Goal: Information Seeking & Learning: Compare options

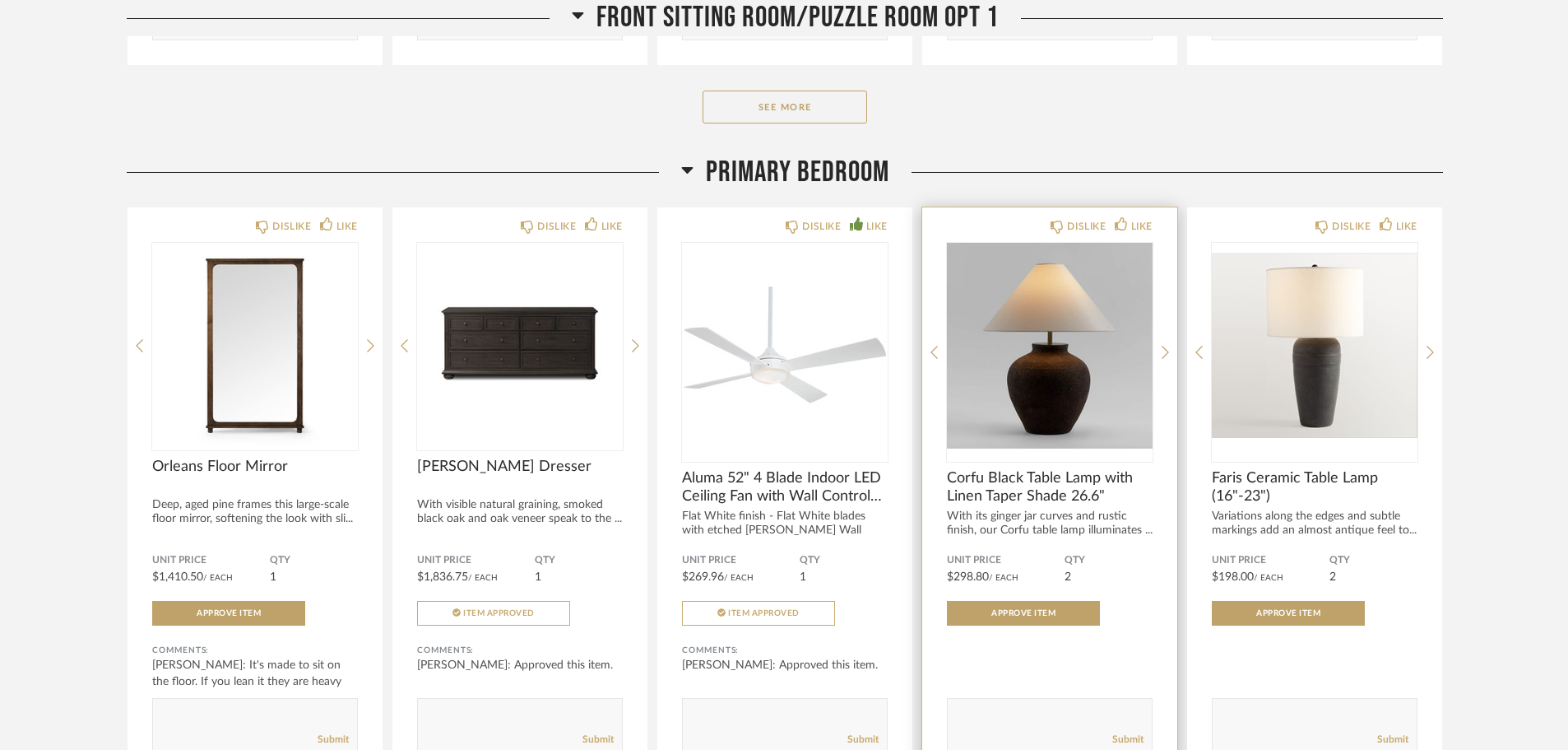
scroll to position [2963, 0]
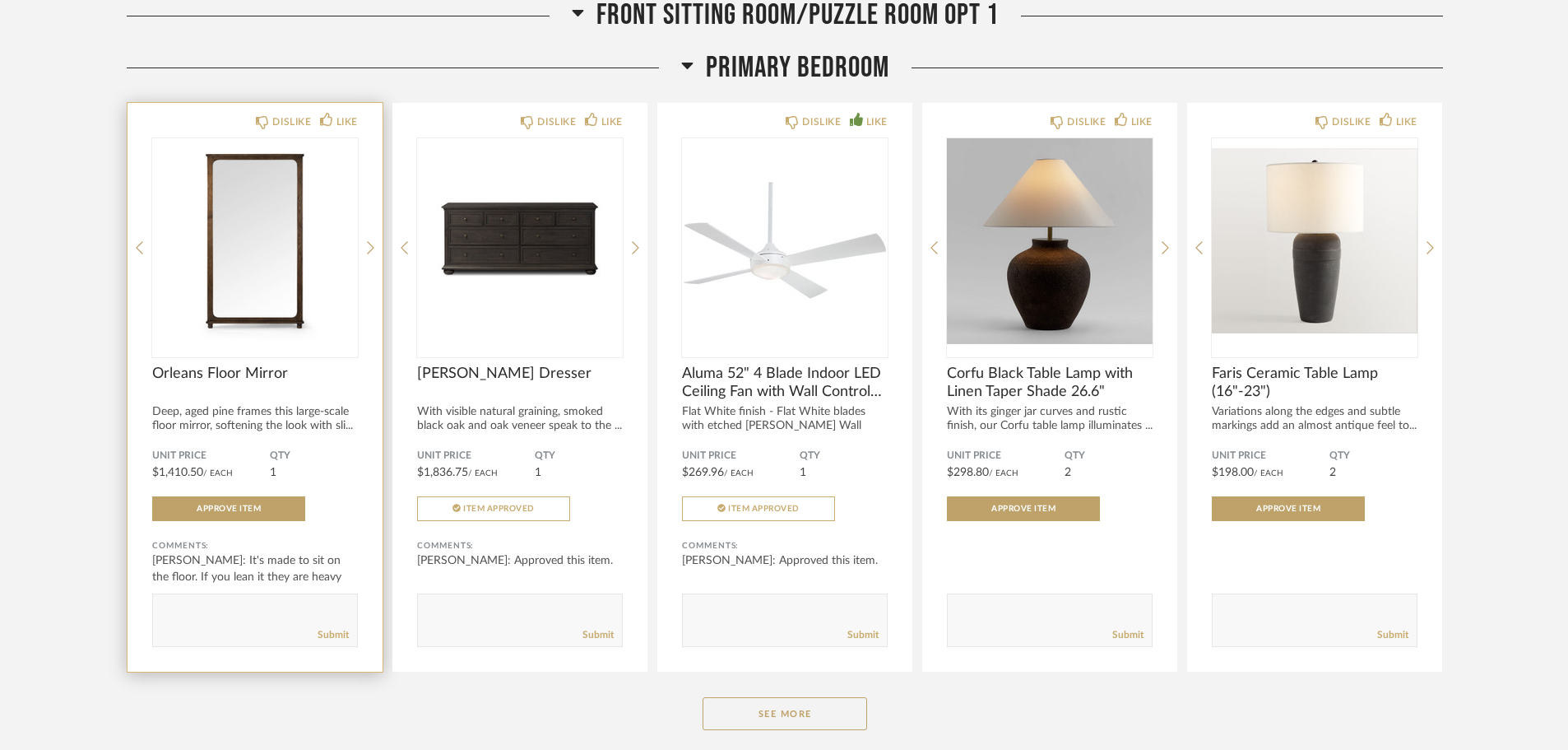
click at [269, 318] on div at bounding box center [254, 248] width 206 height 219
drag, startPoint x: 237, startPoint y: 431, endPoint x: 237, endPoint y: 418, distance: 13.0
click at [237, 430] on div "Deep, aged pine frames this large-scale floor mirror, softening the look with s…" at bounding box center [254, 418] width 206 height 28
click at [233, 375] on span "Orleans Floor Mirror" at bounding box center [254, 373] width 206 height 18
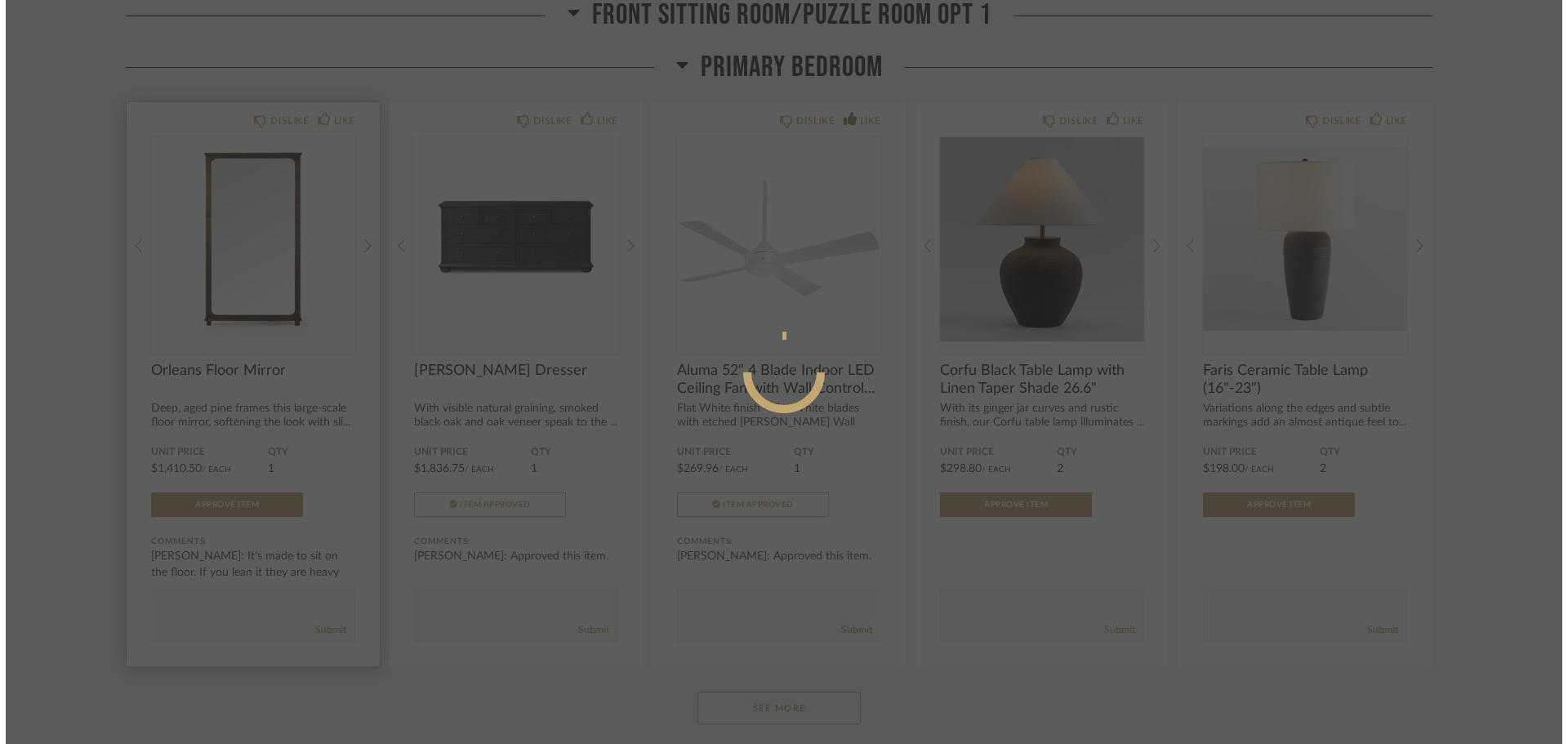
scroll to position [0, 0]
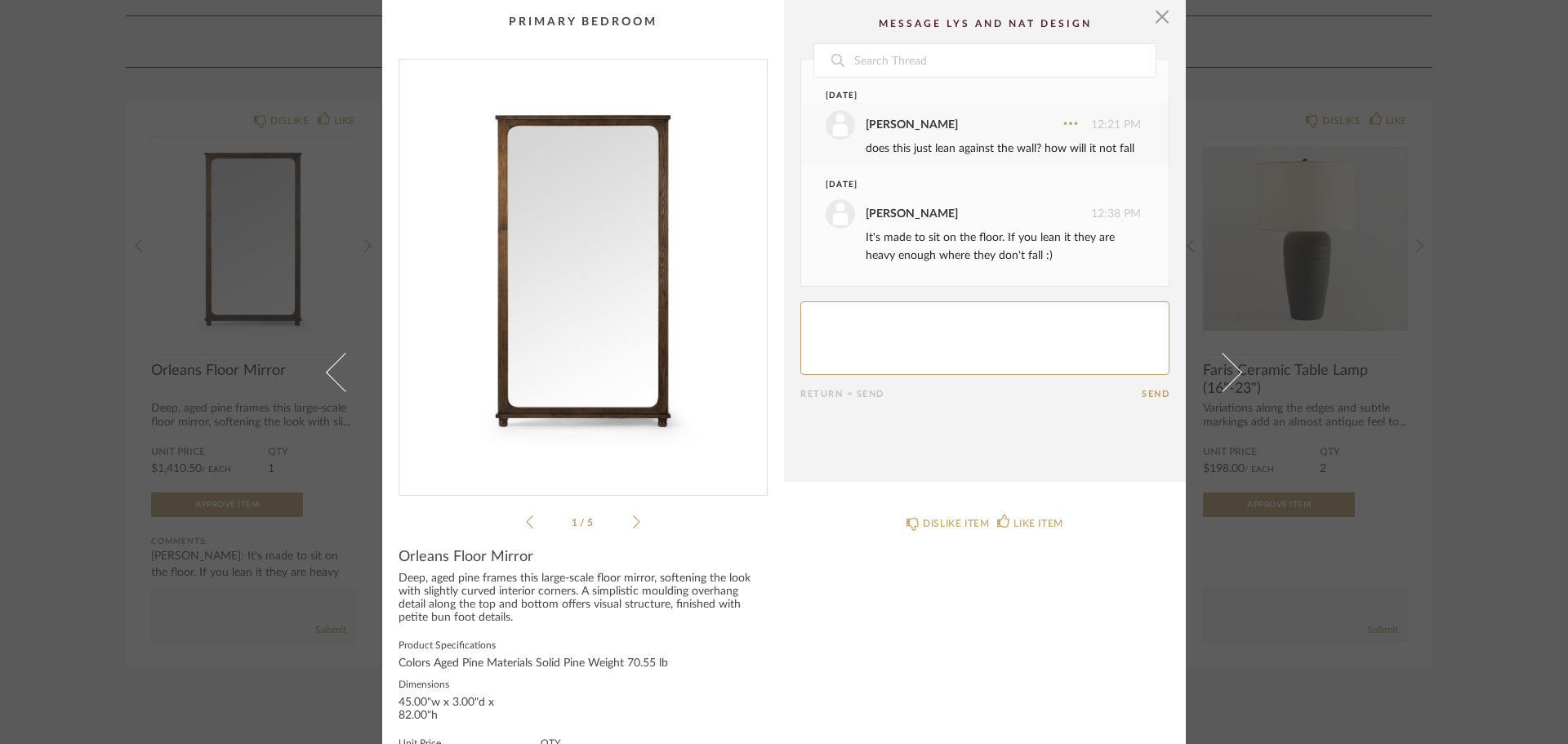
click at [628, 513] on ul "1 / 5" at bounding box center [583, 522] width 114 height 20
click at [633, 516] on icon at bounding box center [637, 521] width 7 height 13
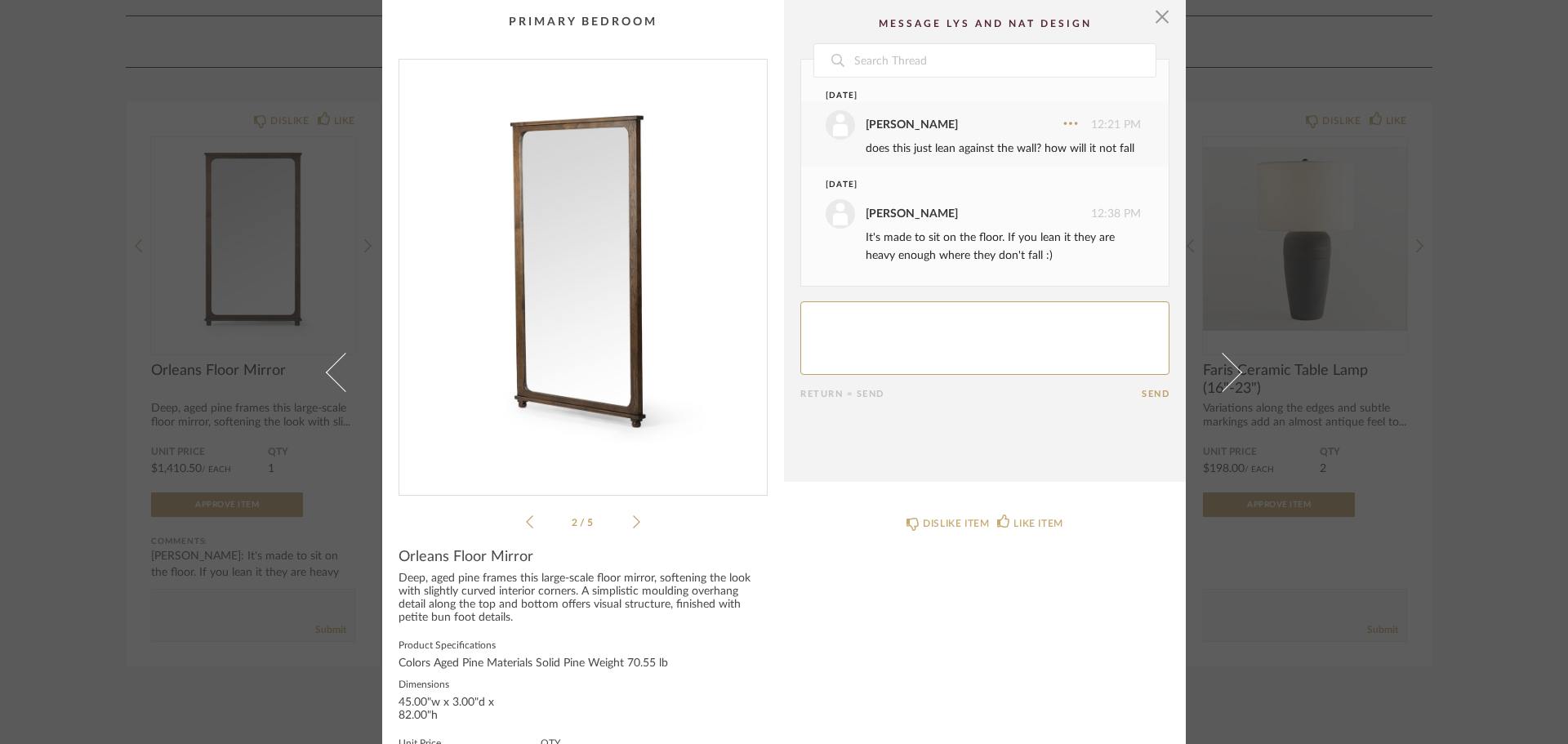
click at [633, 516] on icon at bounding box center [637, 521] width 7 height 13
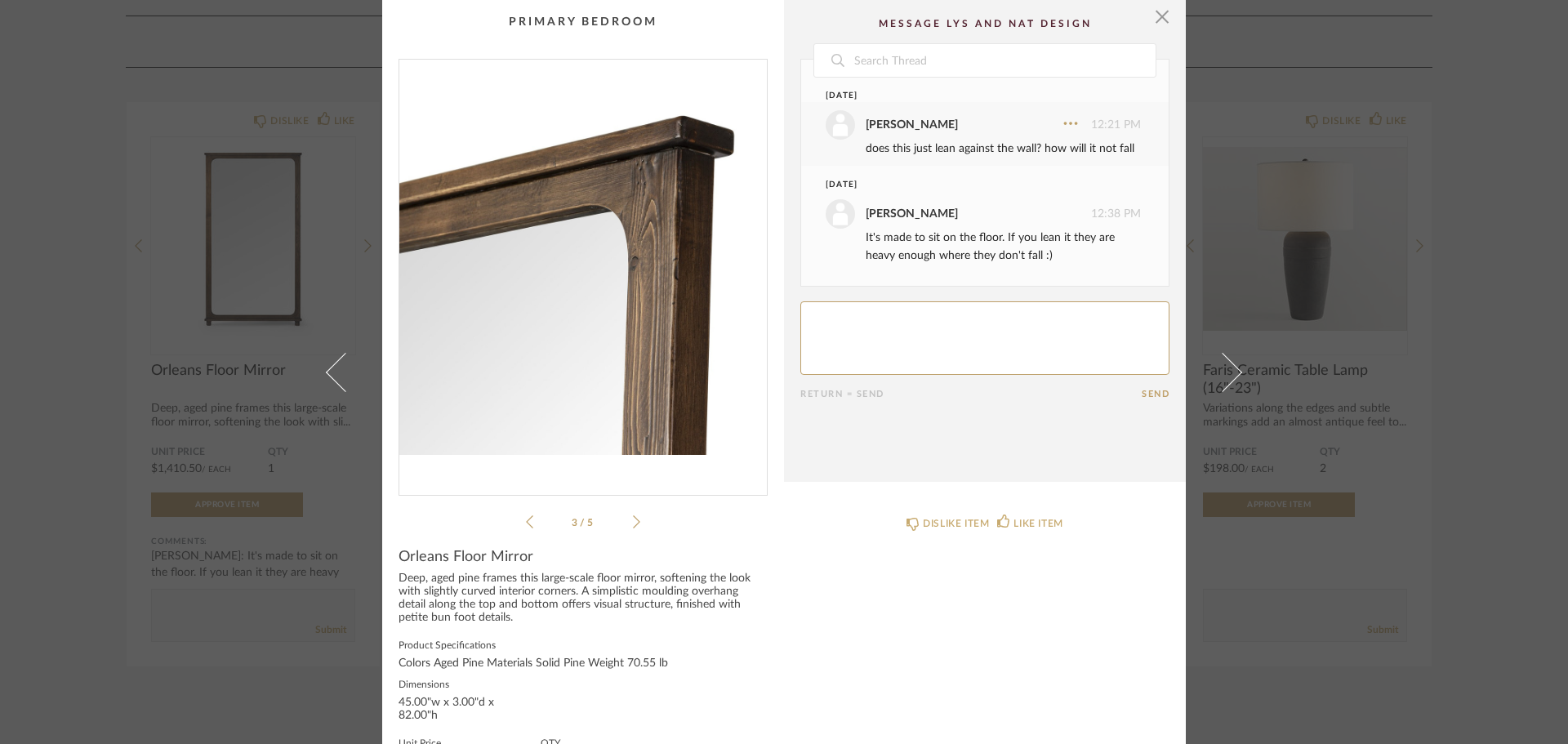
click at [633, 516] on icon at bounding box center [637, 521] width 7 height 13
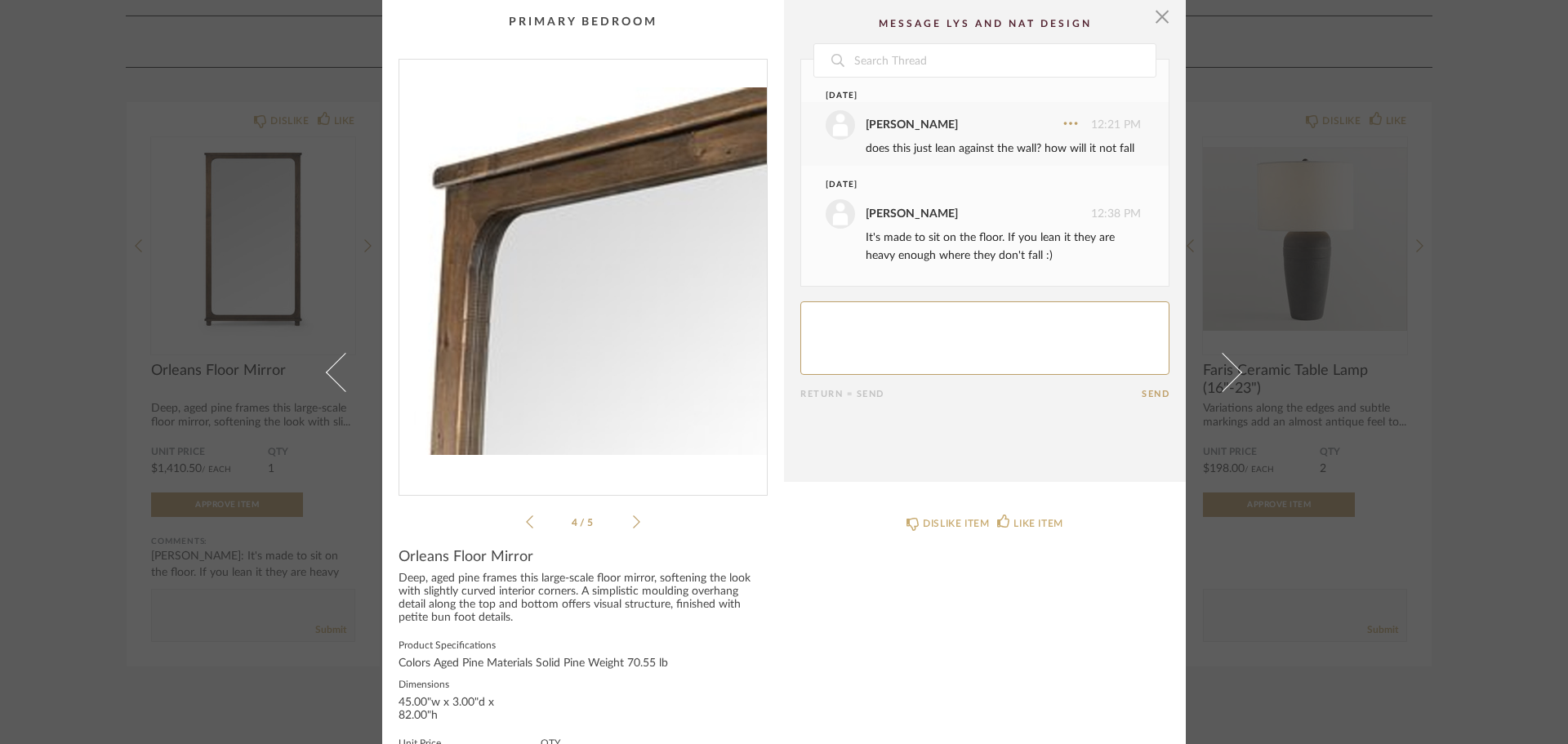
click at [633, 516] on icon at bounding box center [637, 521] width 7 height 13
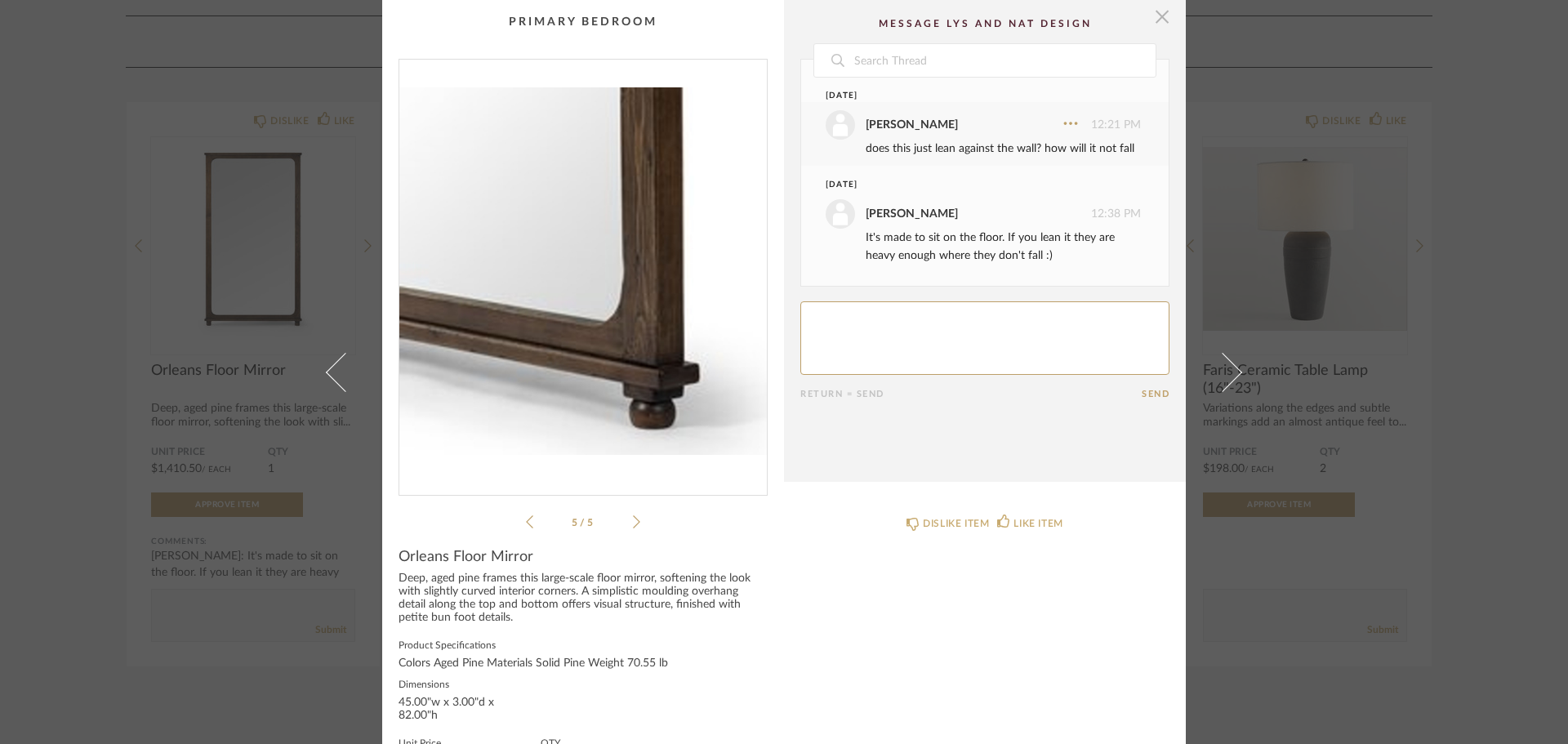
click at [1157, 13] on span "button" at bounding box center [1163, 16] width 32 height 32
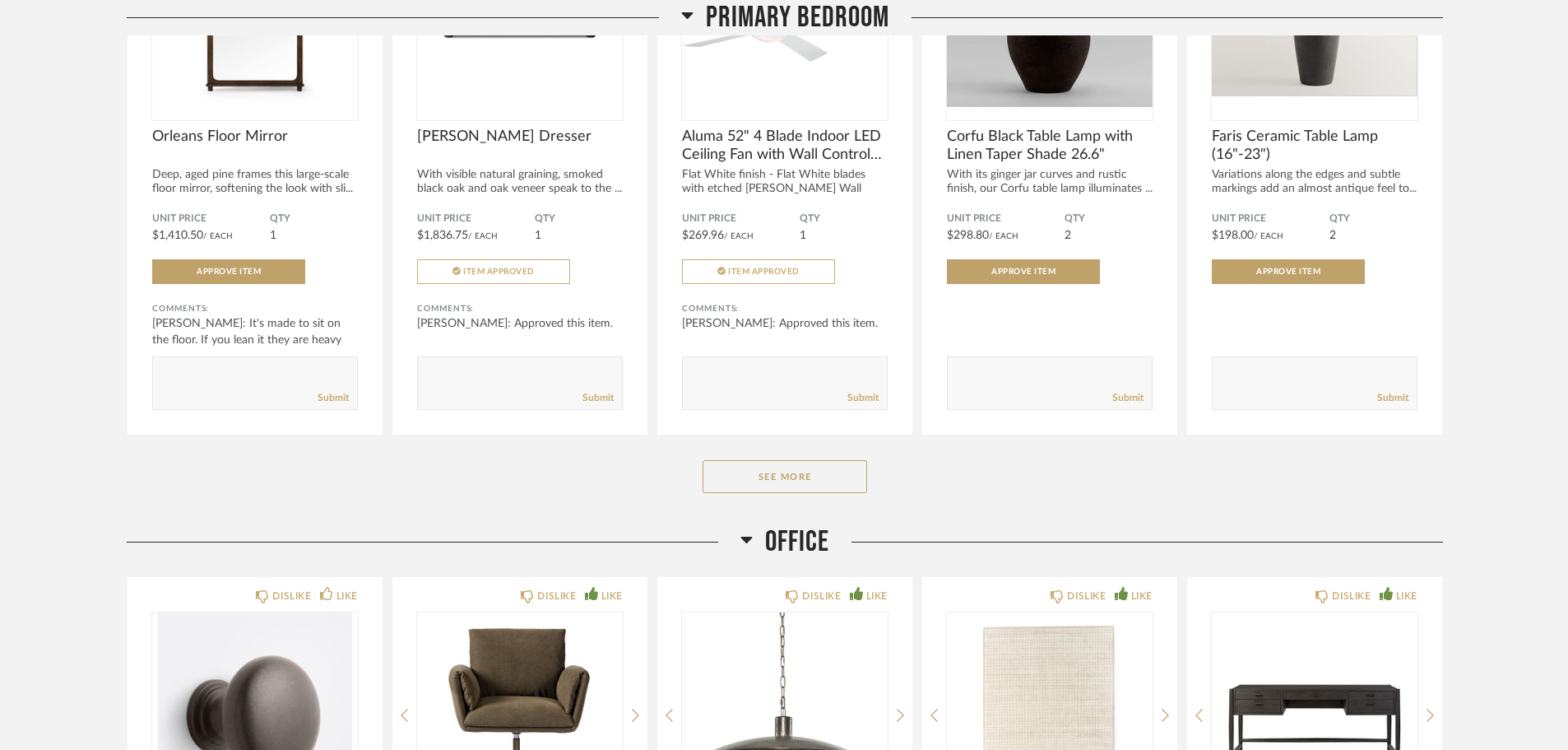
scroll to position [3209, 0]
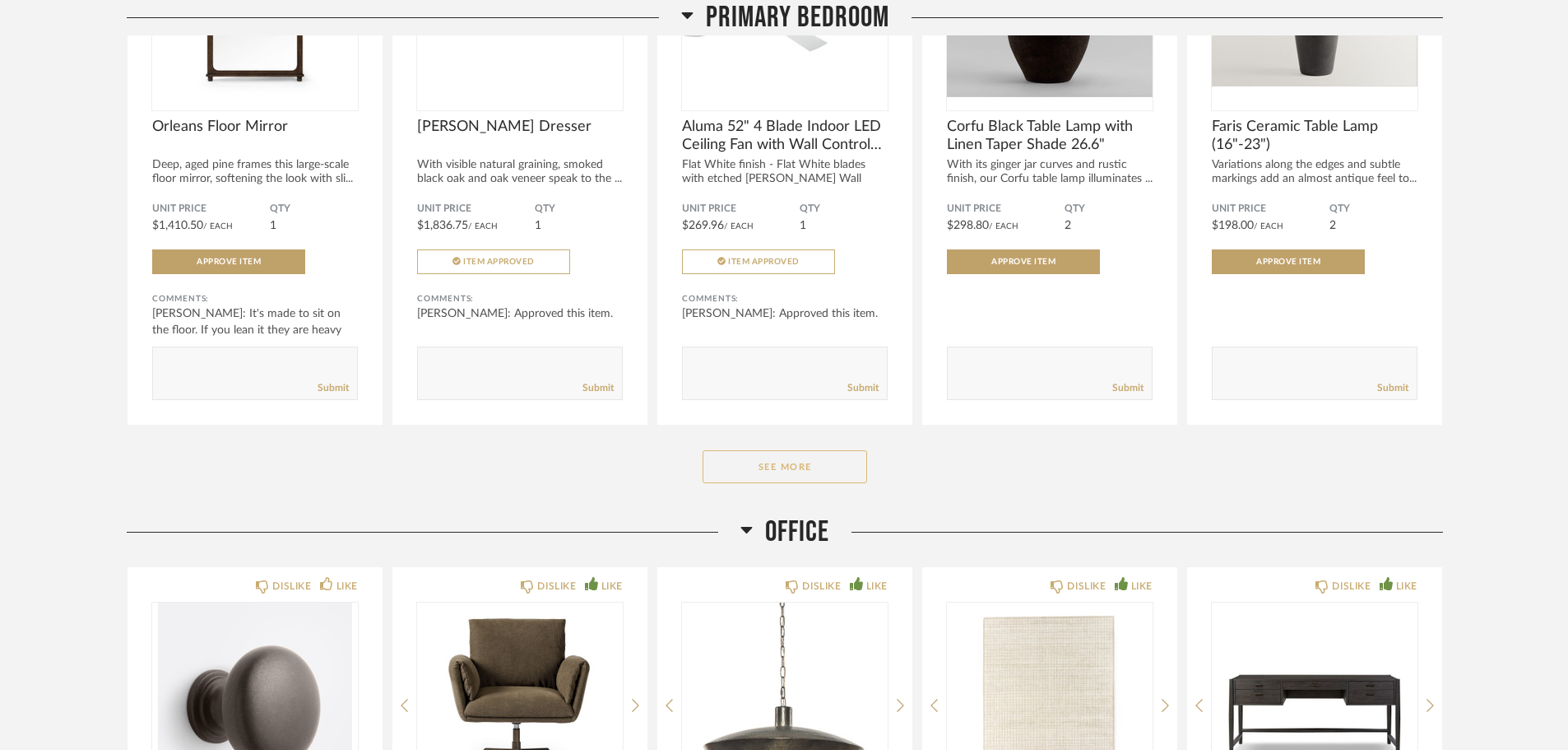
click at [823, 457] on button "See More" at bounding box center [785, 466] width 165 height 33
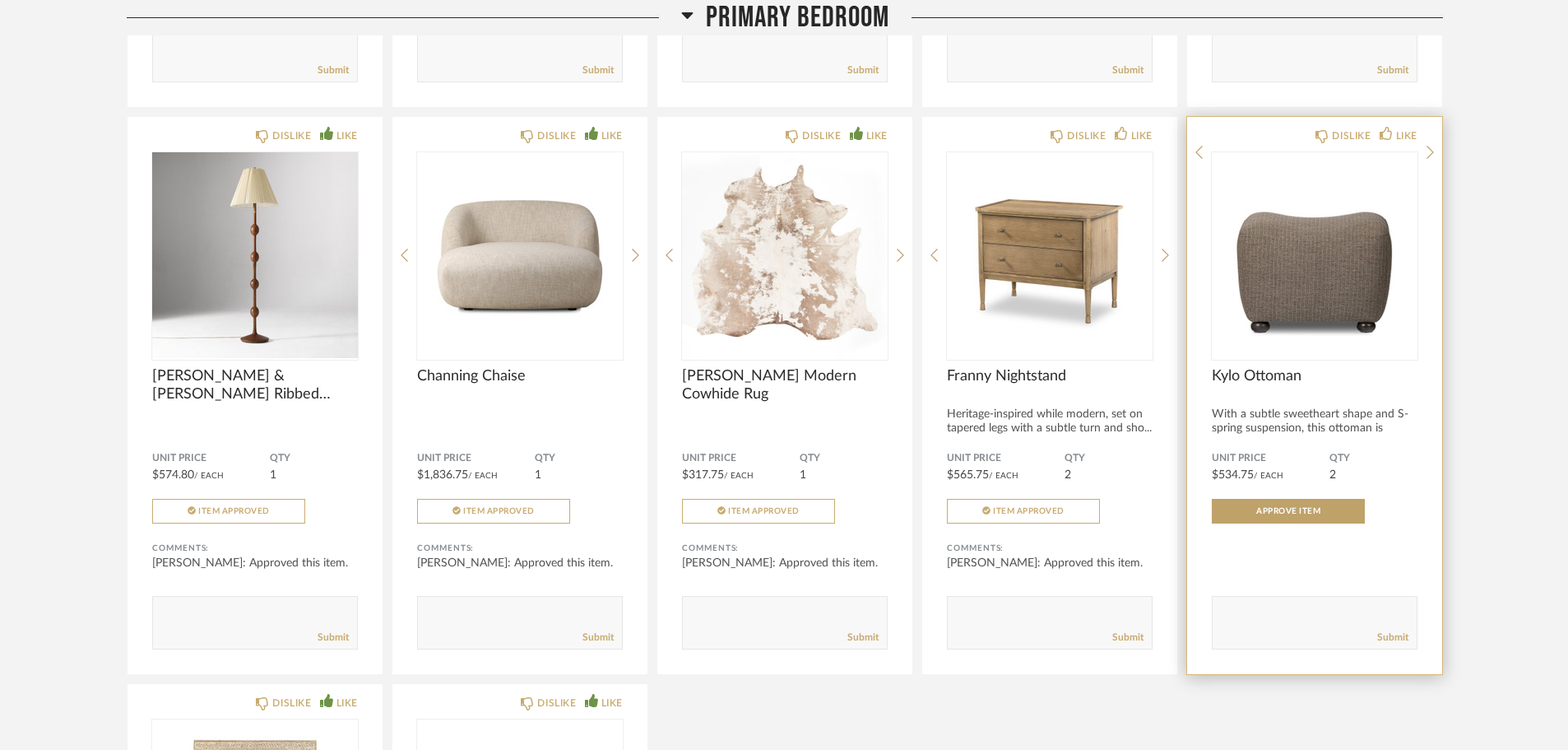
scroll to position [3539, 0]
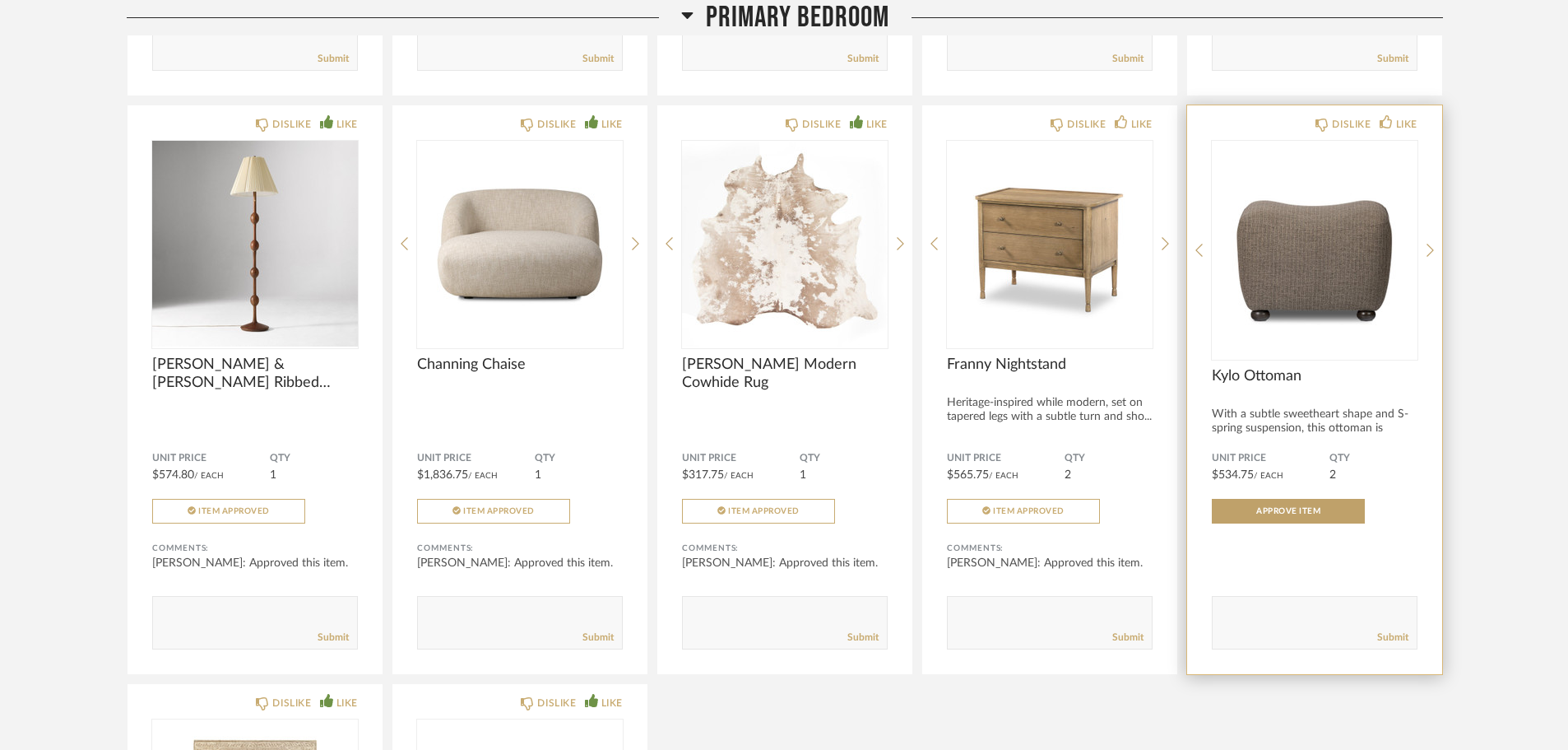
click at [1309, 283] on img "0" at bounding box center [1314, 243] width 206 height 206
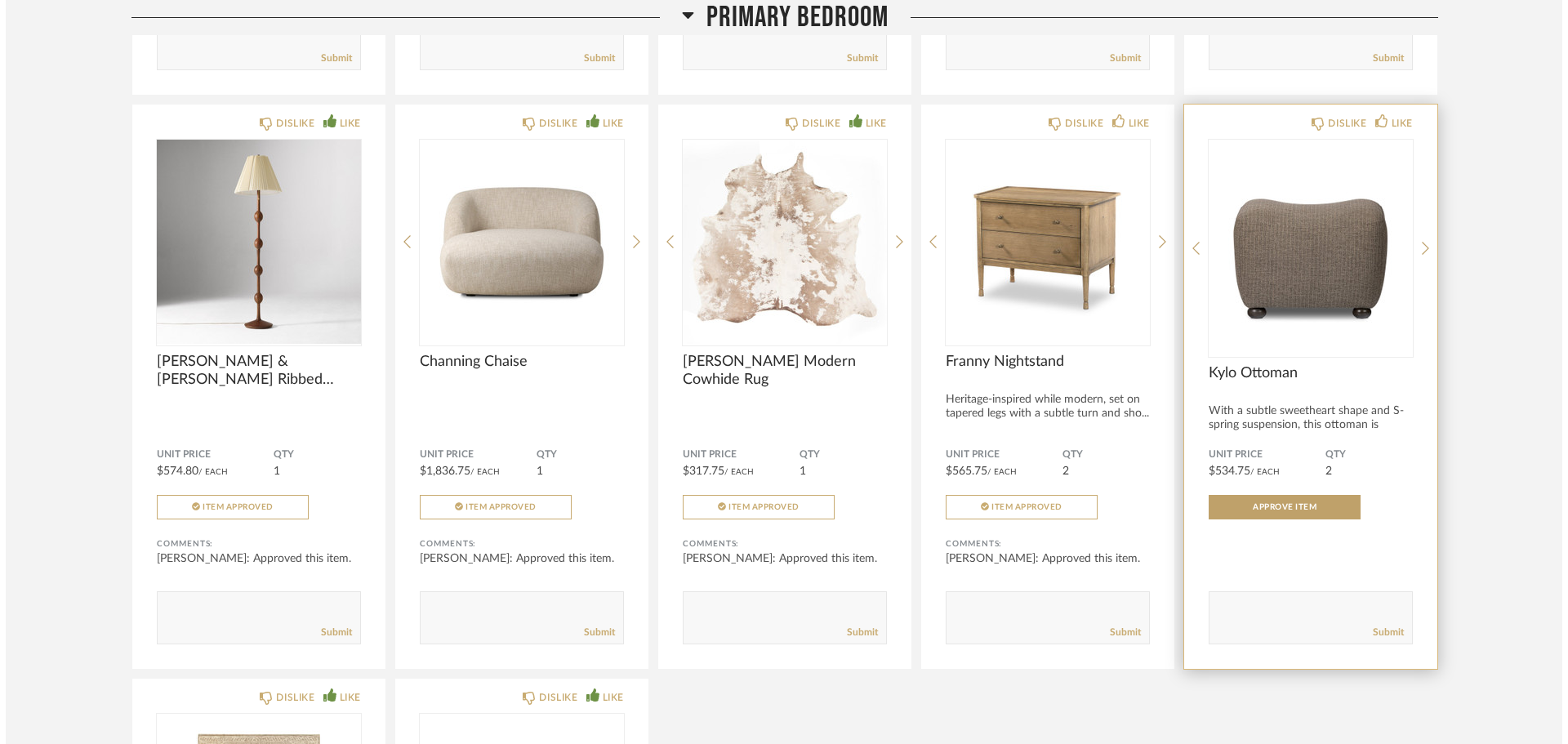
scroll to position [0, 0]
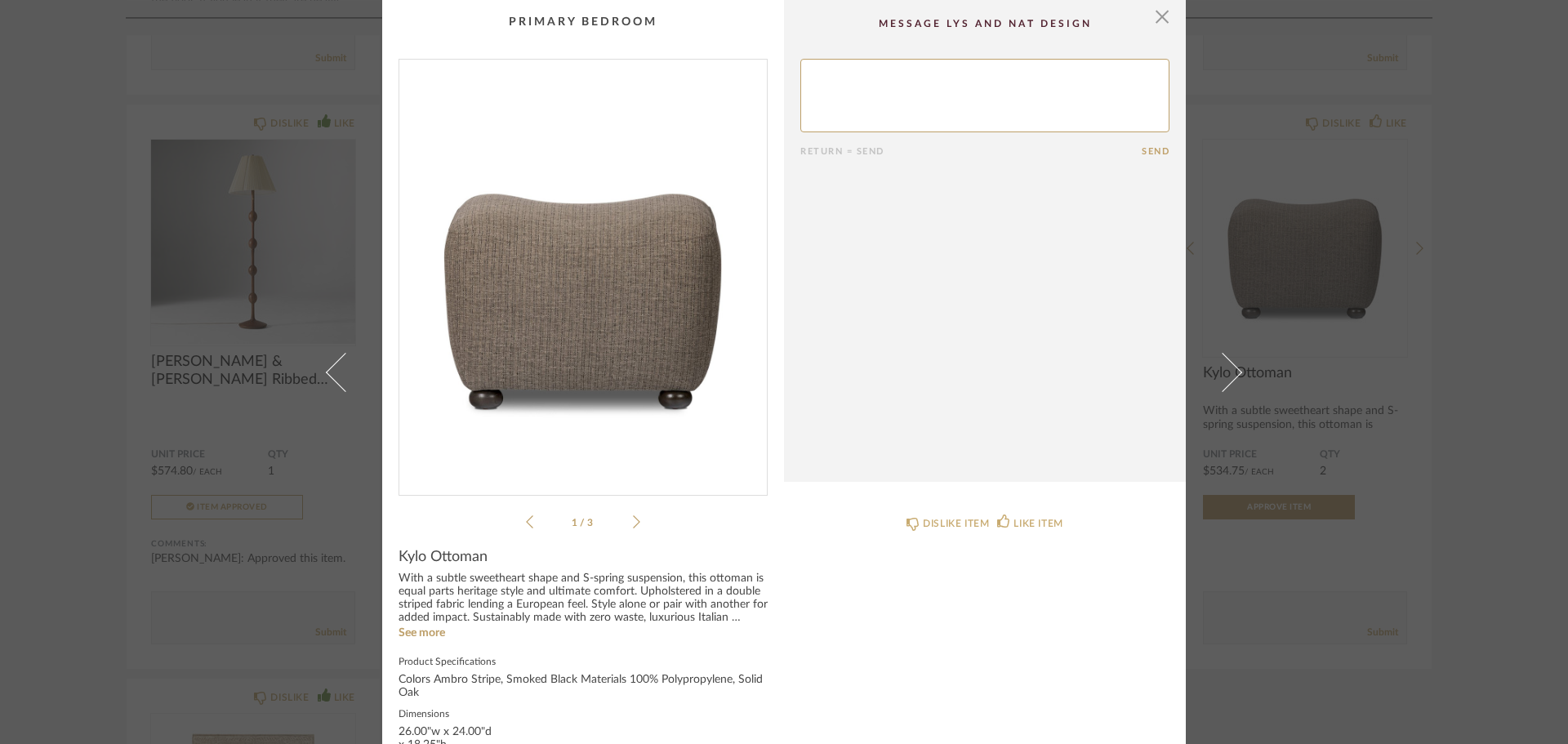
click at [627, 525] on li "1 / 3" at bounding box center [583, 522] width 100 height 20
click at [633, 522] on icon at bounding box center [637, 521] width 7 height 14
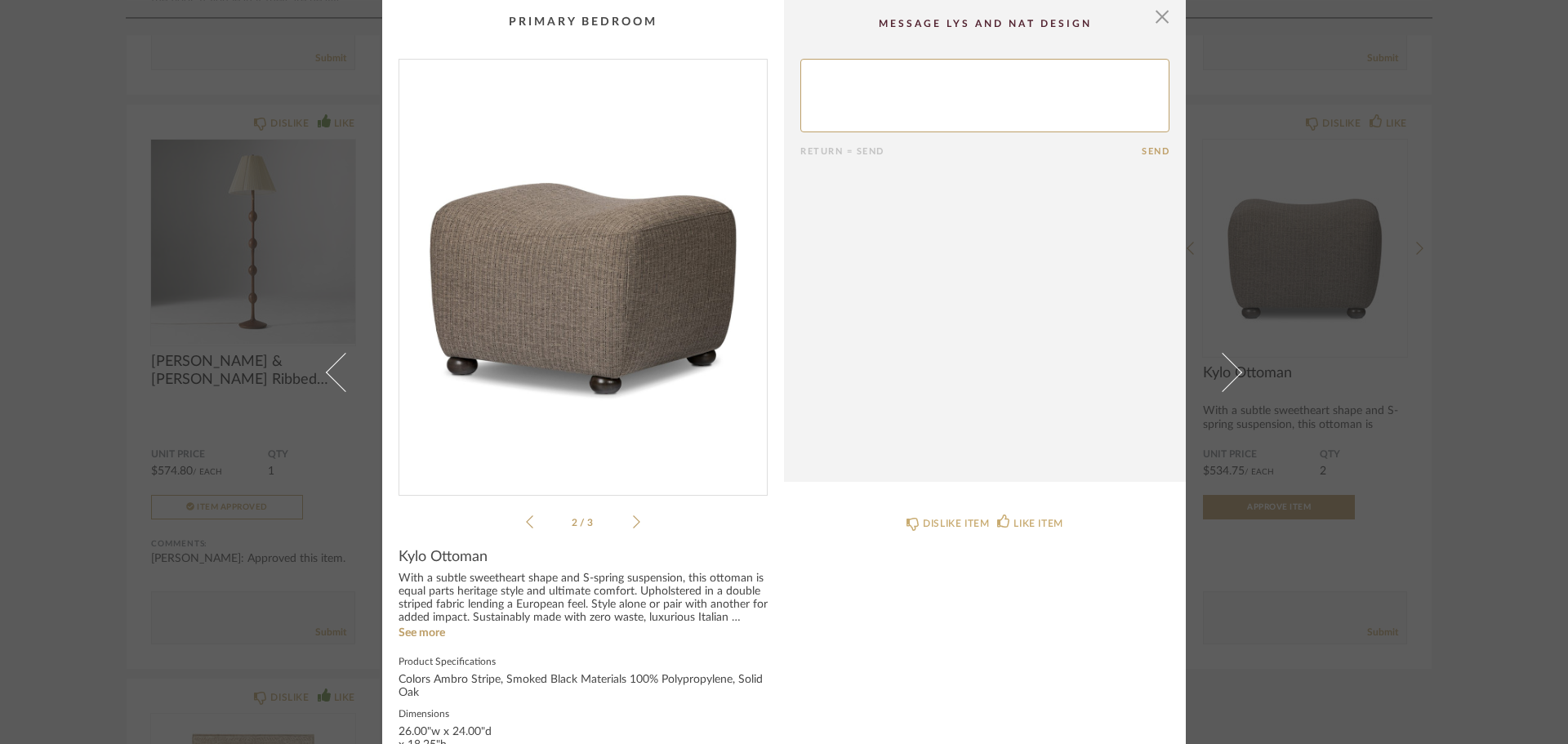
click at [633, 525] on icon at bounding box center [637, 521] width 7 height 14
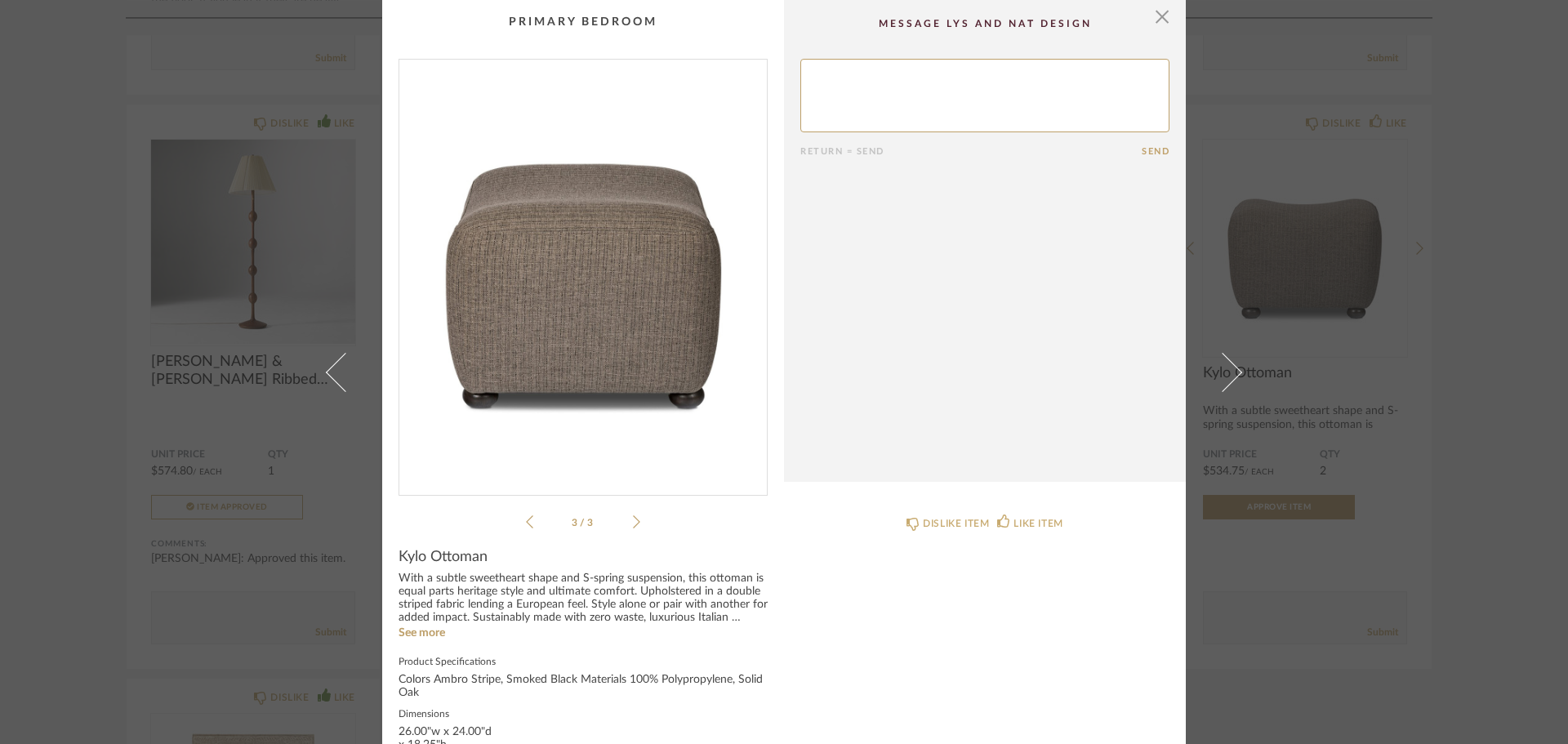
click at [626, 525] on li "3 / 3" at bounding box center [583, 522] width 100 height 20
click at [1151, 13] on span "button" at bounding box center [1163, 16] width 32 height 32
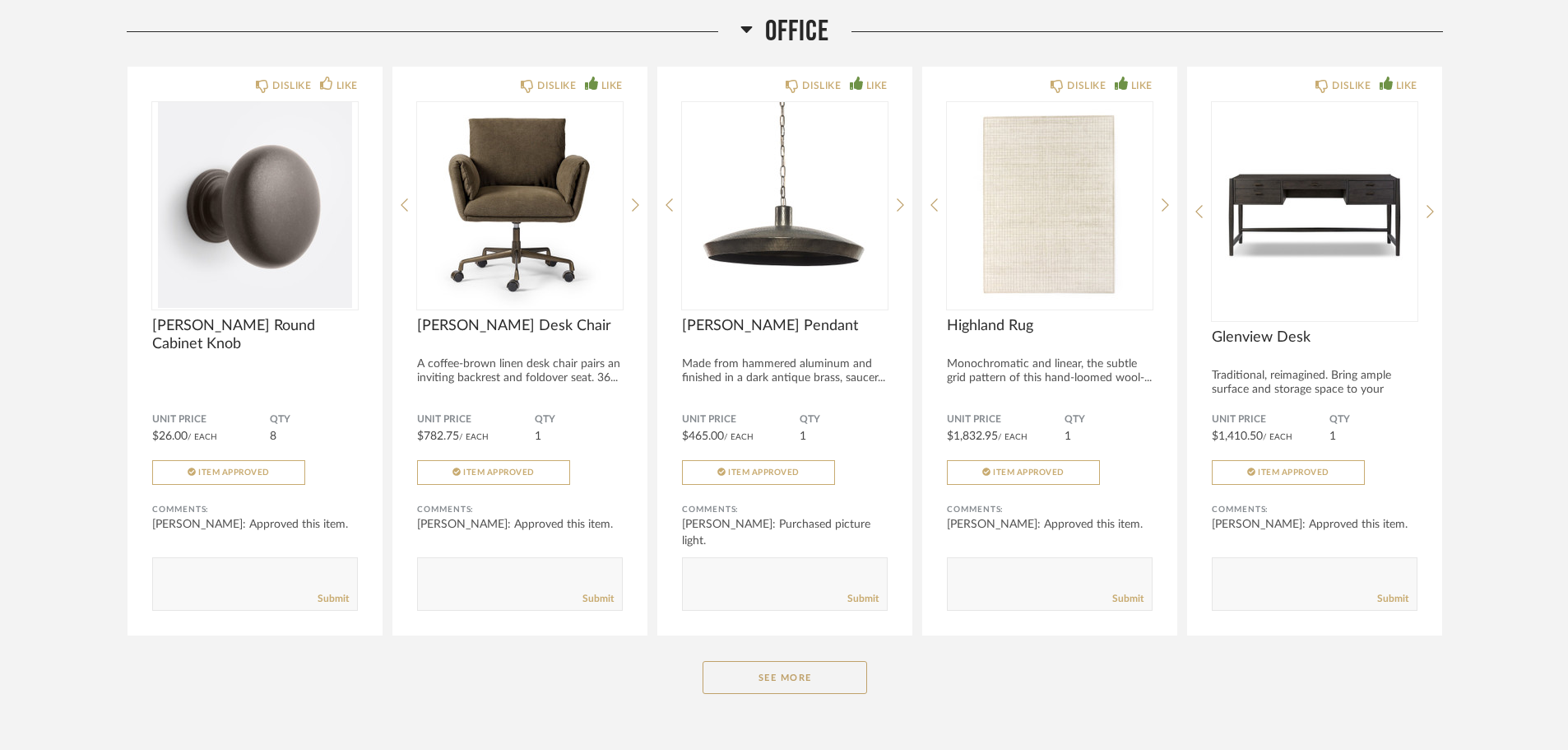
scroll to position [4939, 0]
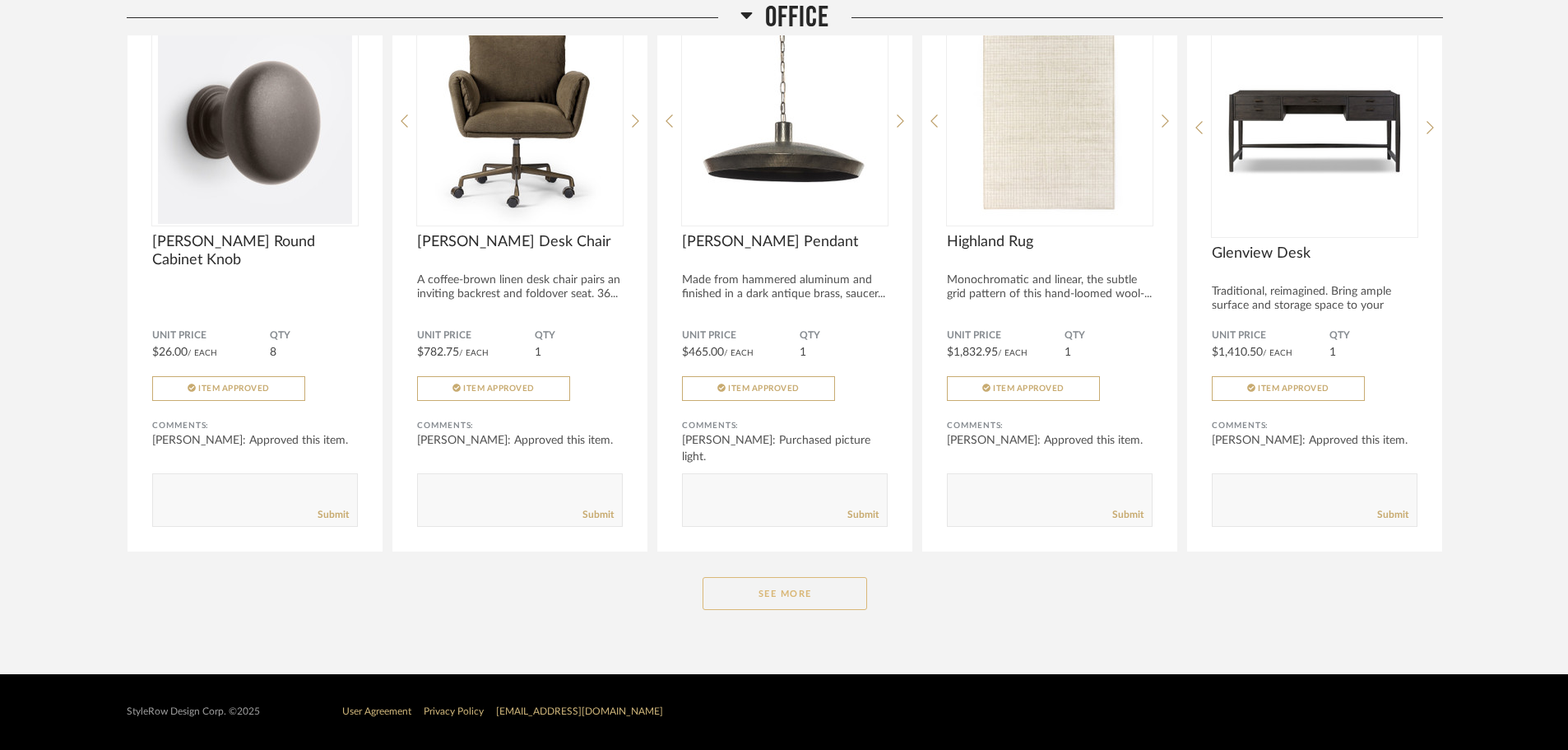
click at [772, 595] on button "See More" at bounding box center [785, 593] width 165 height 33
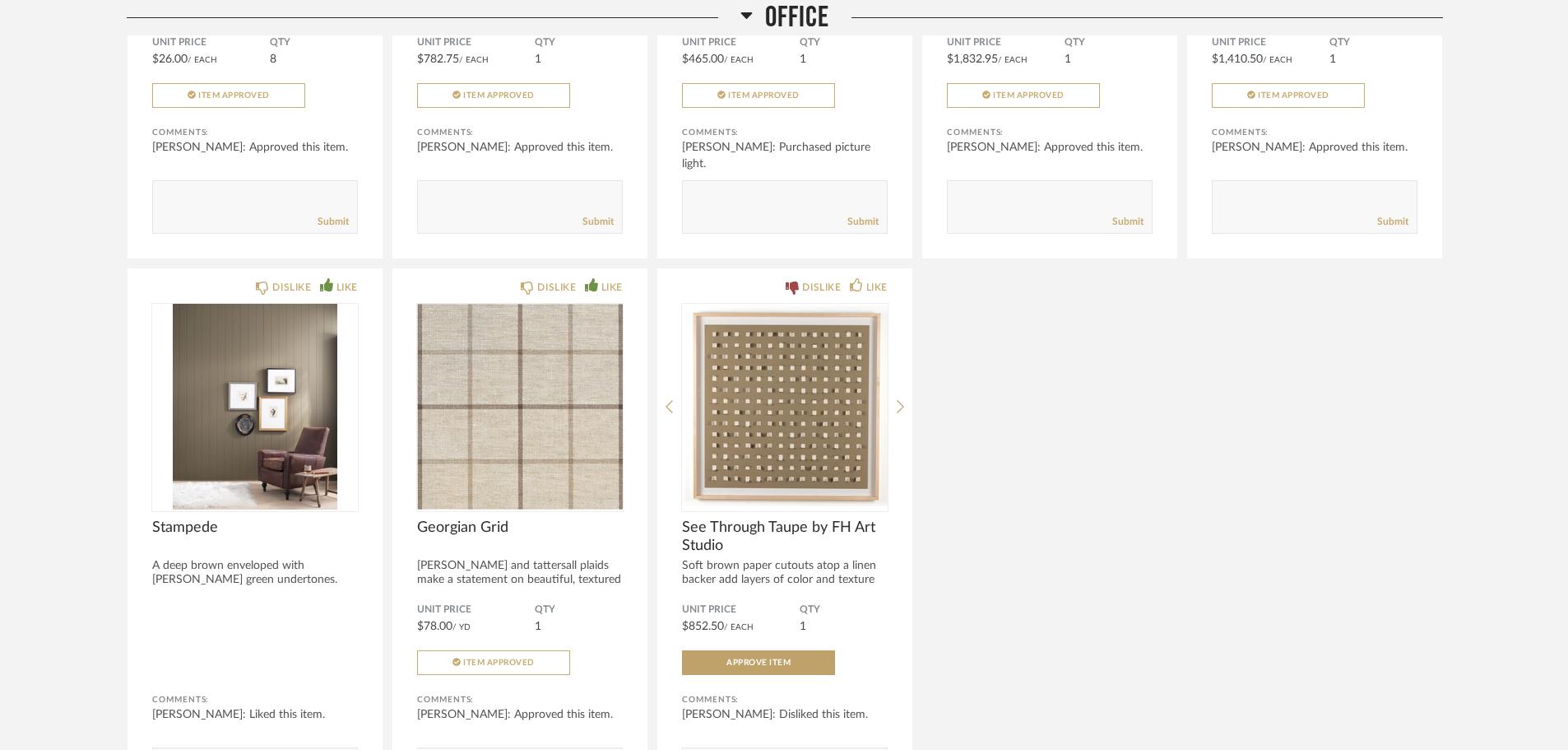
scroll to position [5351, 0]
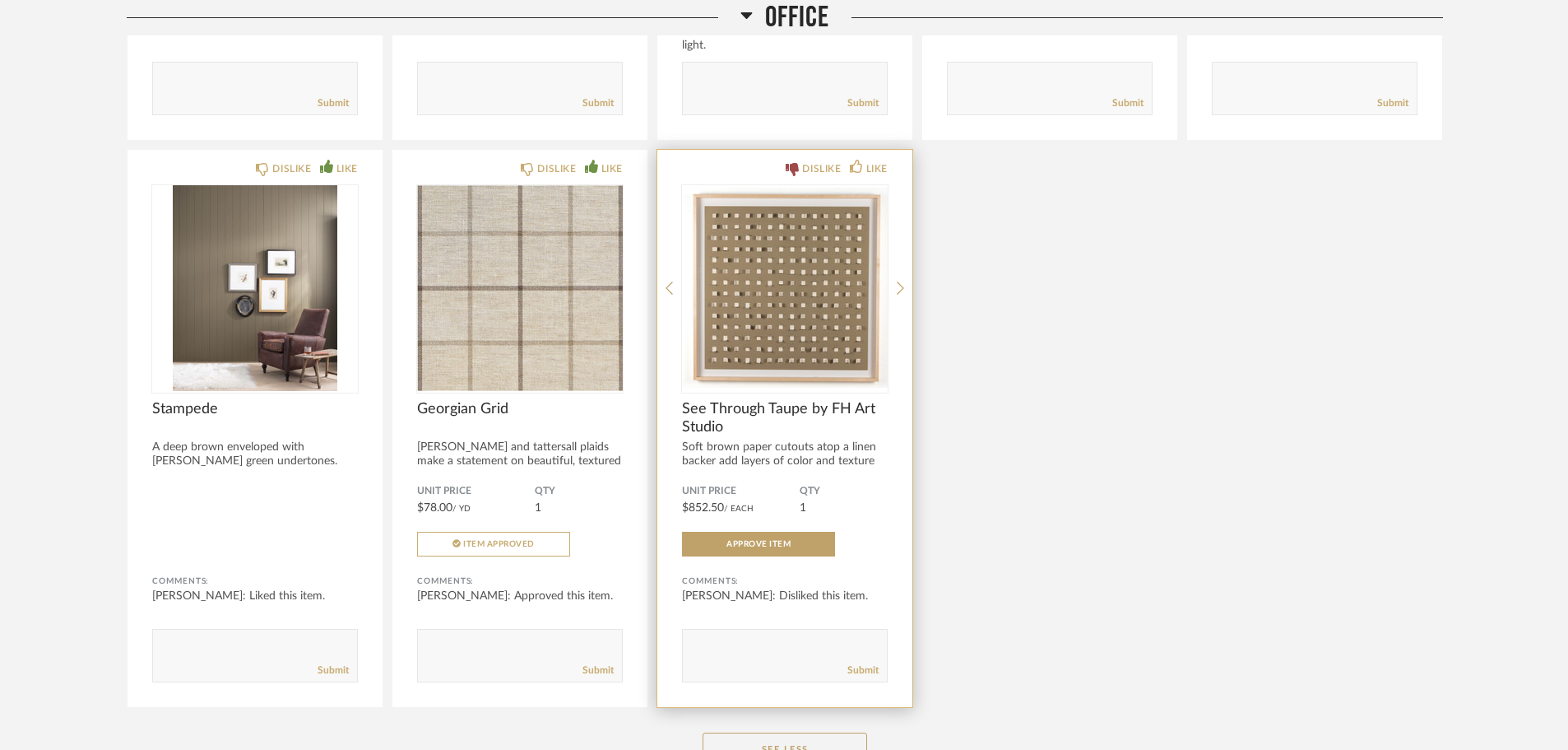
click at [778, 405] on span "See Through Taupe by FH Art Studio" at bounding box center [784, 418] width 206 height 36
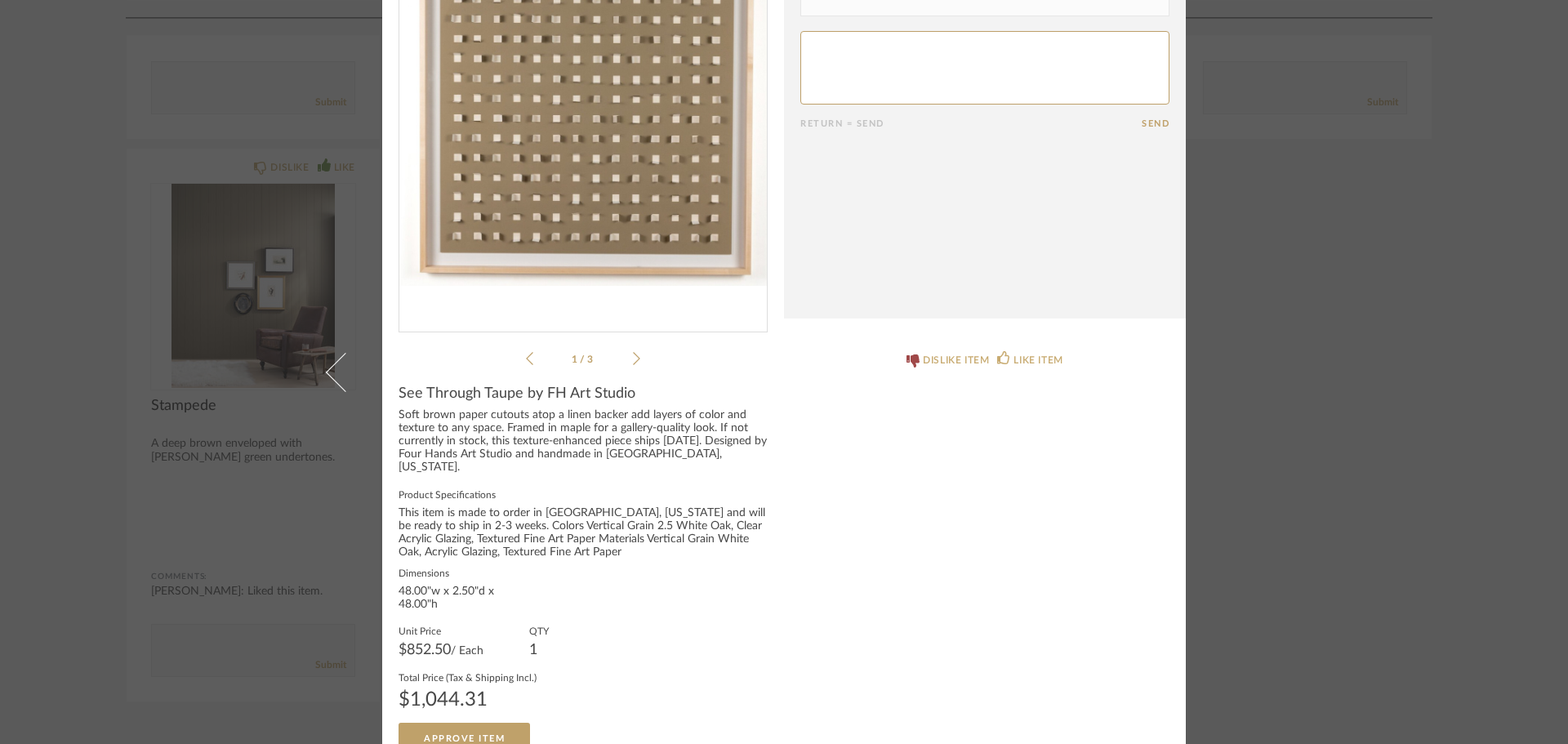
scroll to position [0, 0]
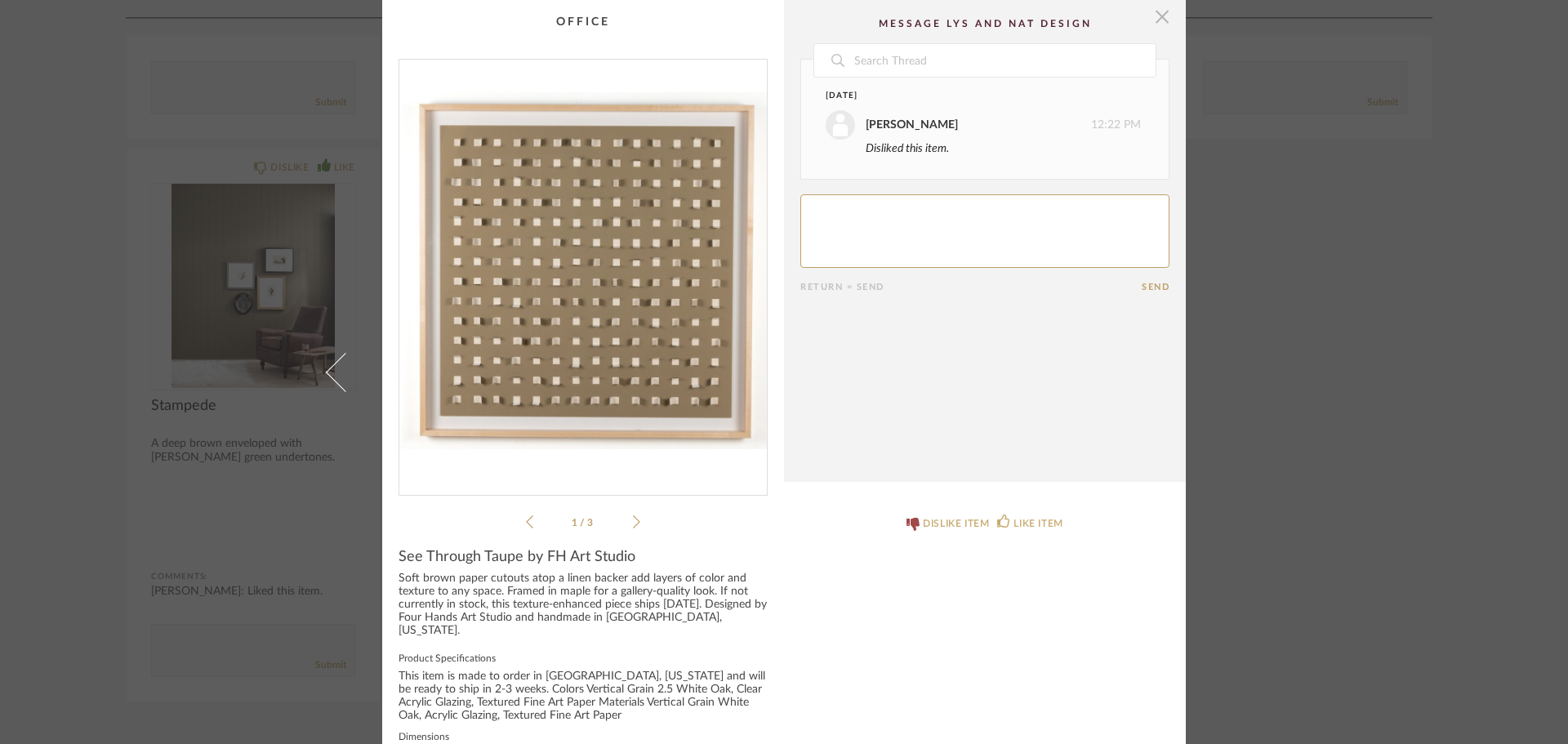
click at [1160, 22] on span "button" at bounding box center [1163, 16] width 32 height 32
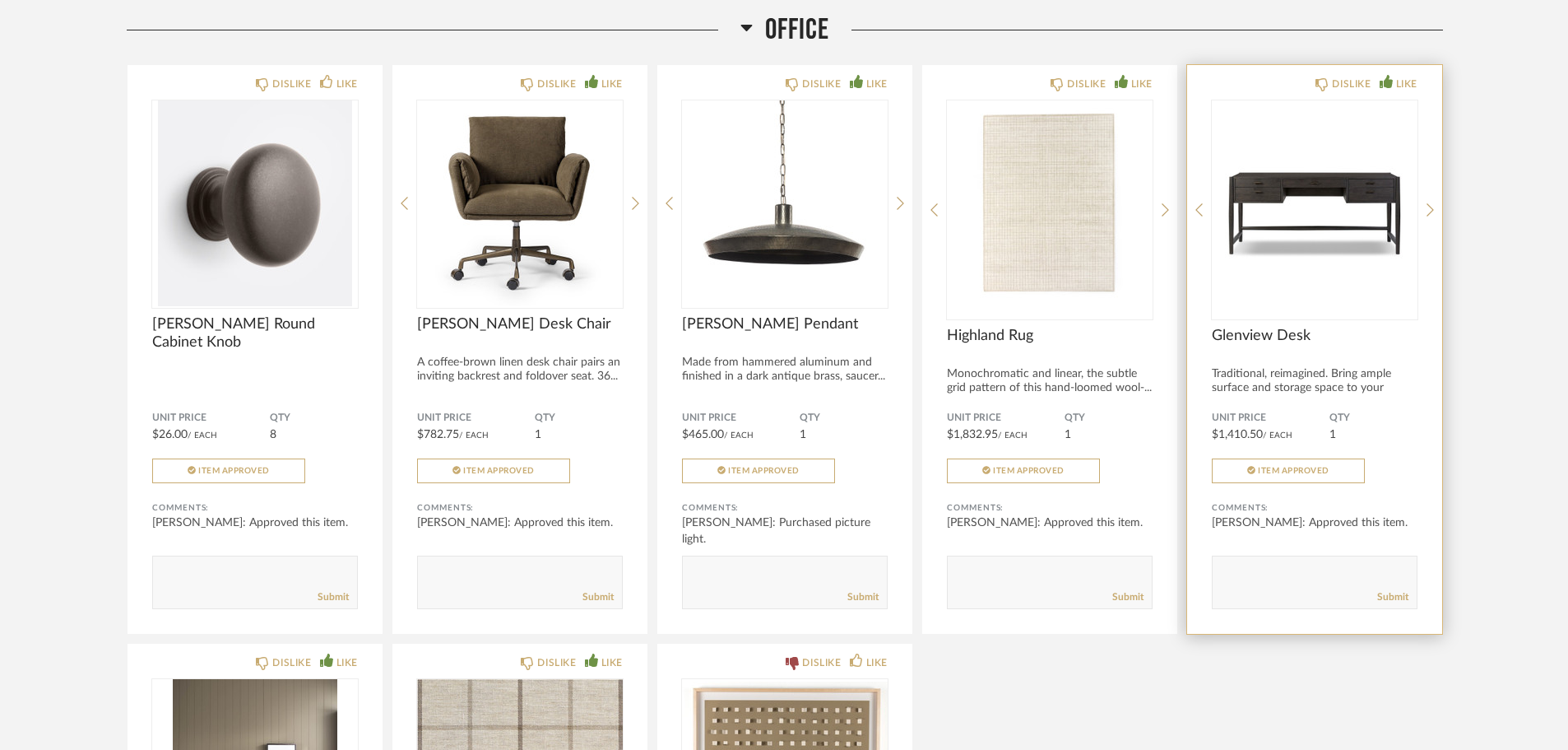
scroll to position [4199, 0]
